Goal: Task Accomplishment & Management: Manage account settings

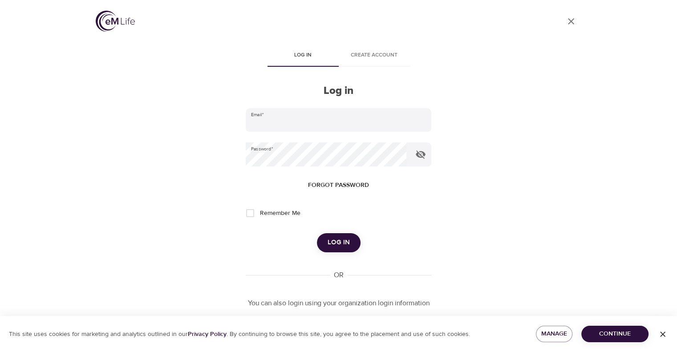
type input "[PERSON_NAME][EMAIL_ADDRESS][PERSON_NAME][DOMAIN_NAME]"
click at [337, 246] on span "Log in" at bounding box center [339, 243] width 22 height 12
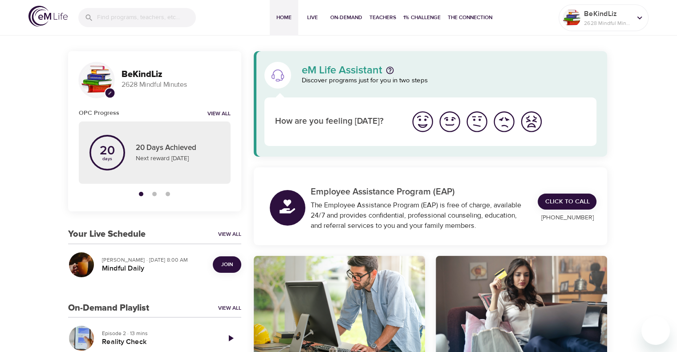
click at [234, 265] on span "Join" at bounding box center [227, 264] width 18 height 9
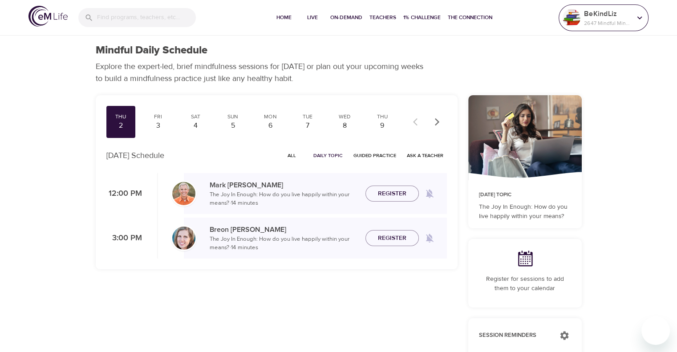
click at [590, 19] on p "2647 Mindful Minutes" at bounding box center [607, 23] width 47 height 8
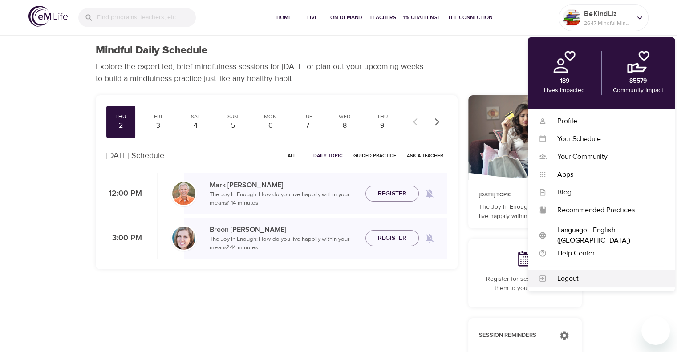
click at [577, 276] on div "Logout" at bounding box center [606, 279] width 118 height 10
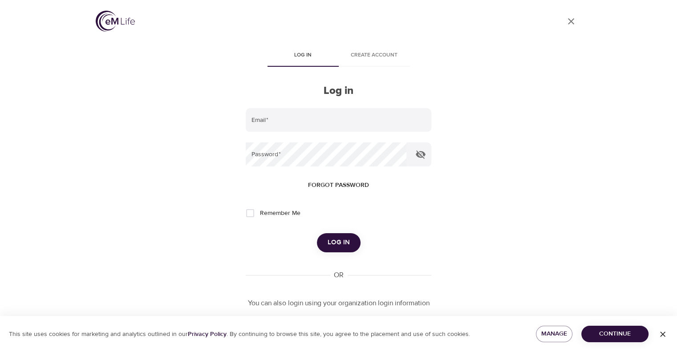
type input "[PERSON_NAME][EMAIL_ADDRESS][PERSON_NAME][DOMAIN_NAME]"
